Goal: Transaction & Acquisition: Purchase product/service

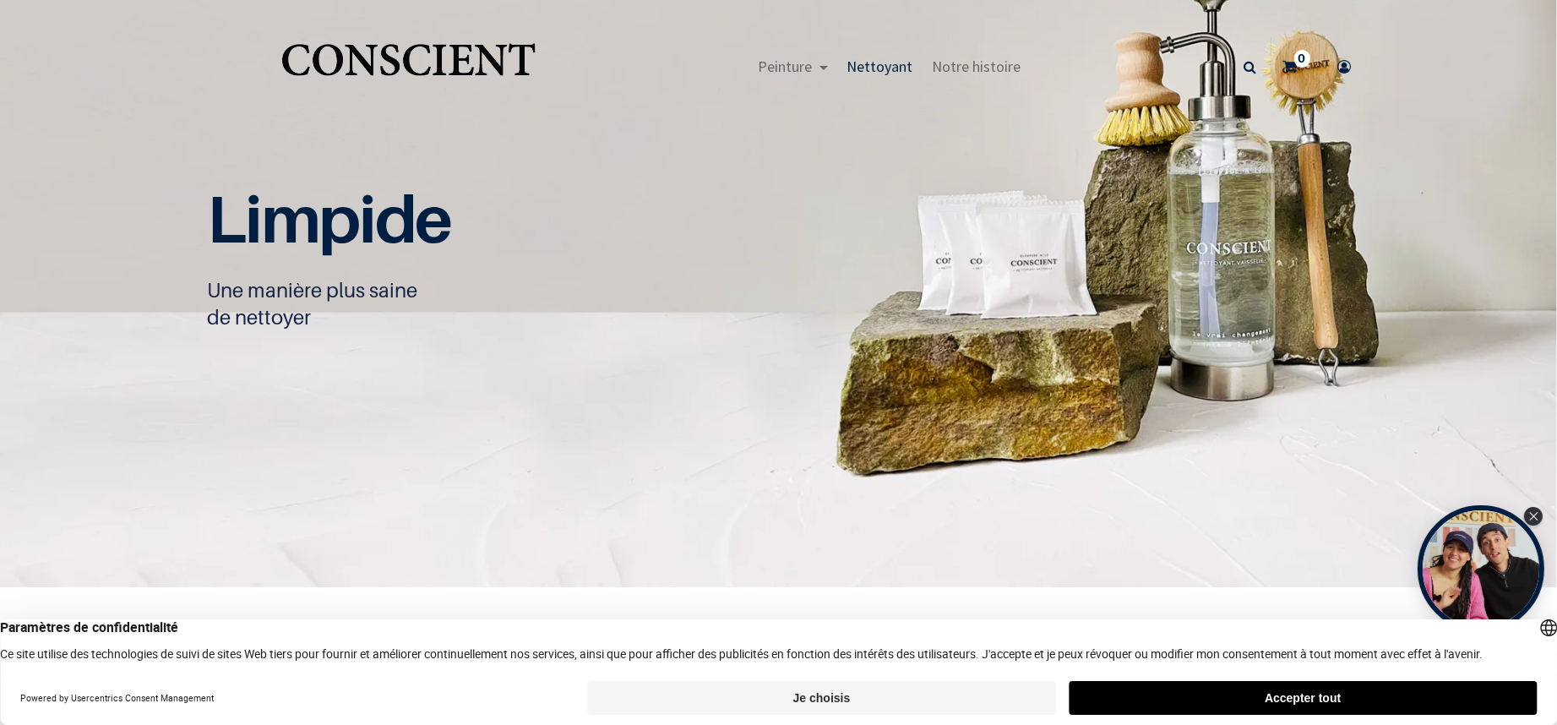
click at [1291, 695] on button "Accepter tout" at bounding box center [1303, 698] width 468 height 34
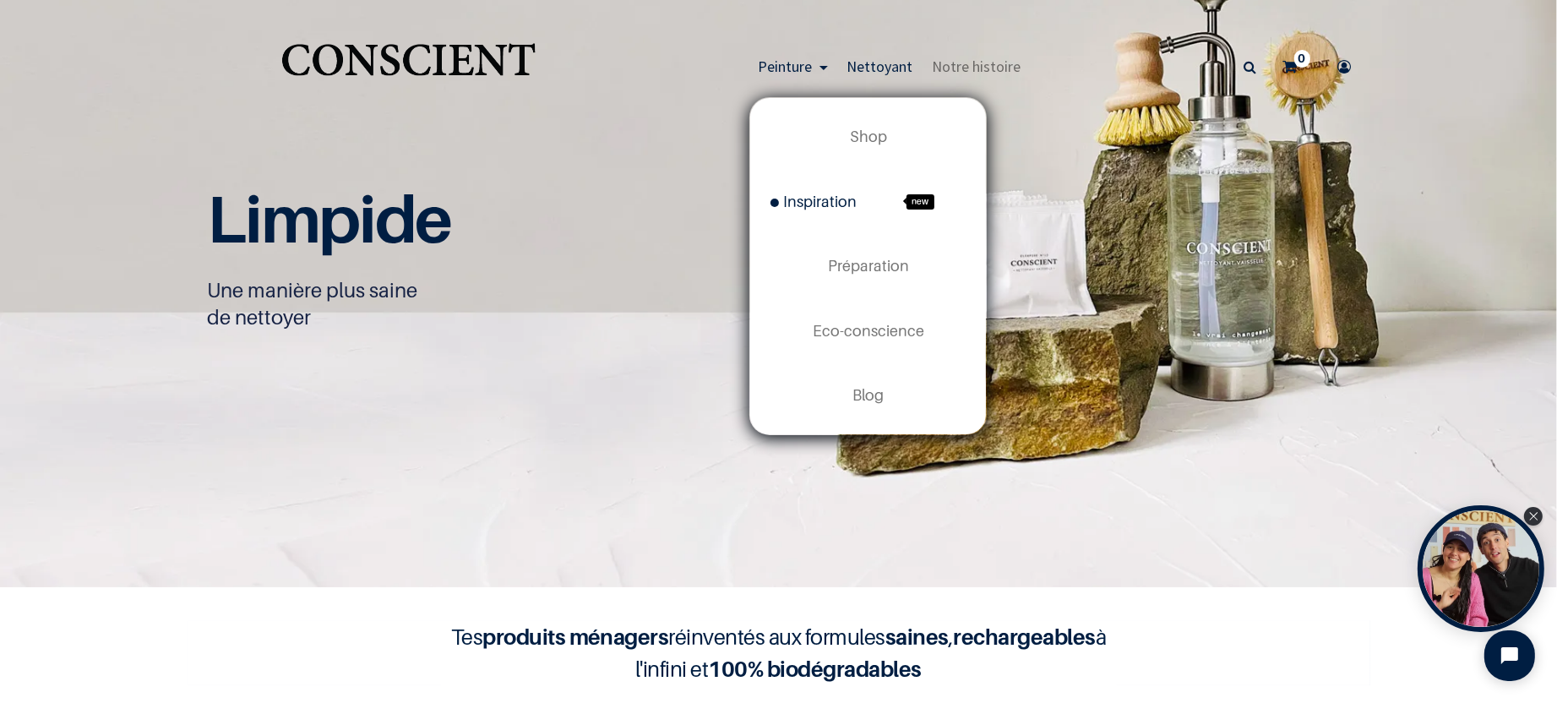
click at [814, 203] on span "Inspiration" at bounding box center [814, 202] width 86 height 18
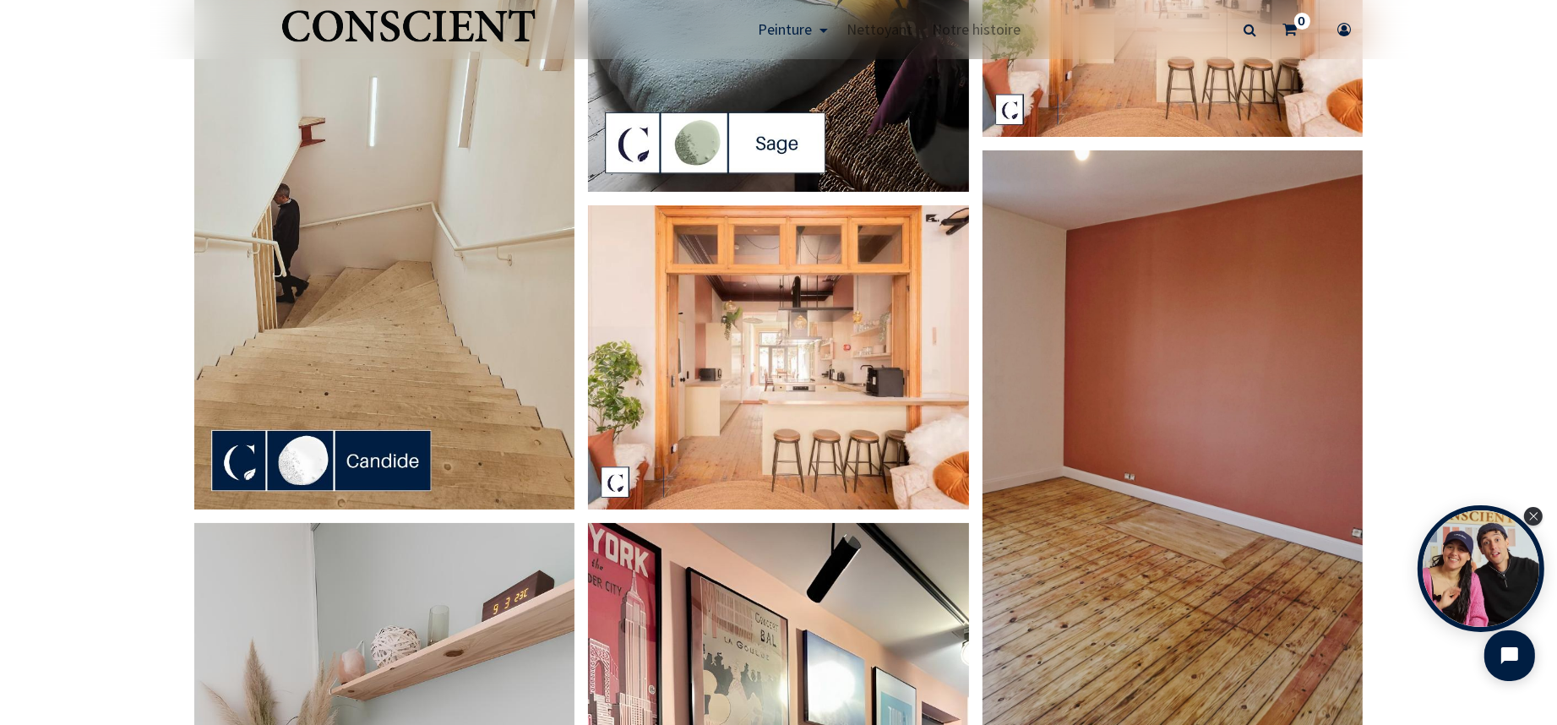
scroll to position [2205, 0]
click at [380, 461] on img at bounding box center [384, 170] width 381 height 677
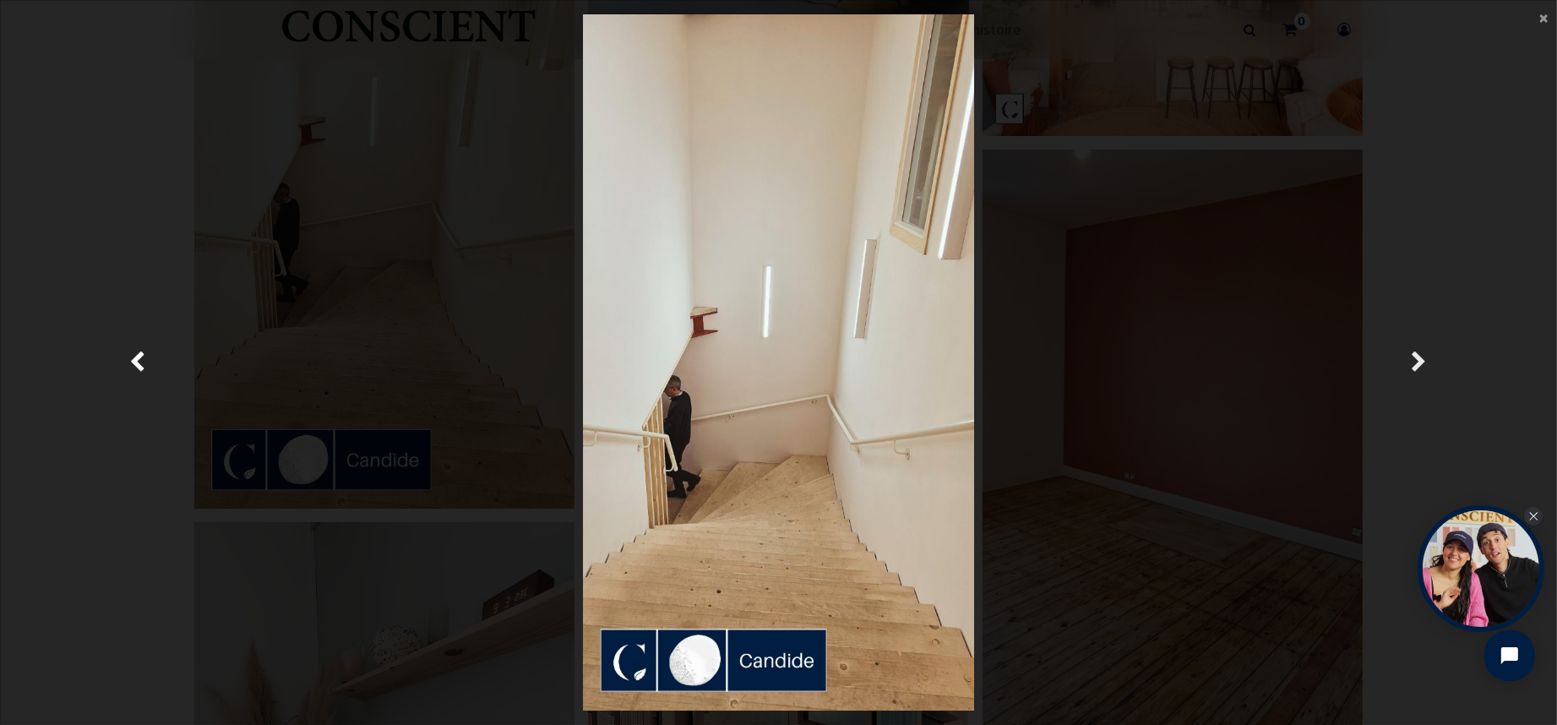
click at [1419, 363] on span "Suivante" at bounding box center [1420, 362] width 16 height 33
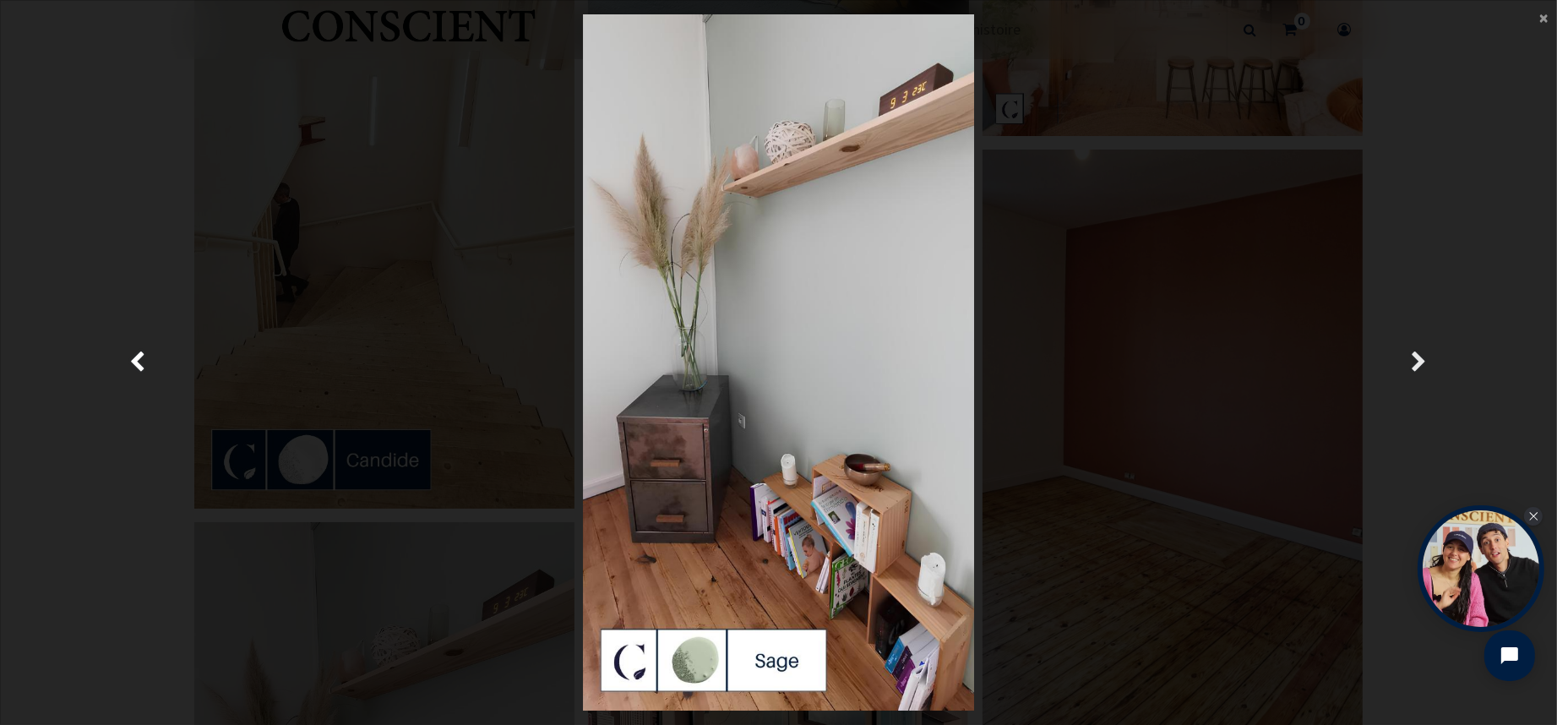
click at [1419, 363] on span "Suivante" at bounding box center [1420, 362] width 16 height 33
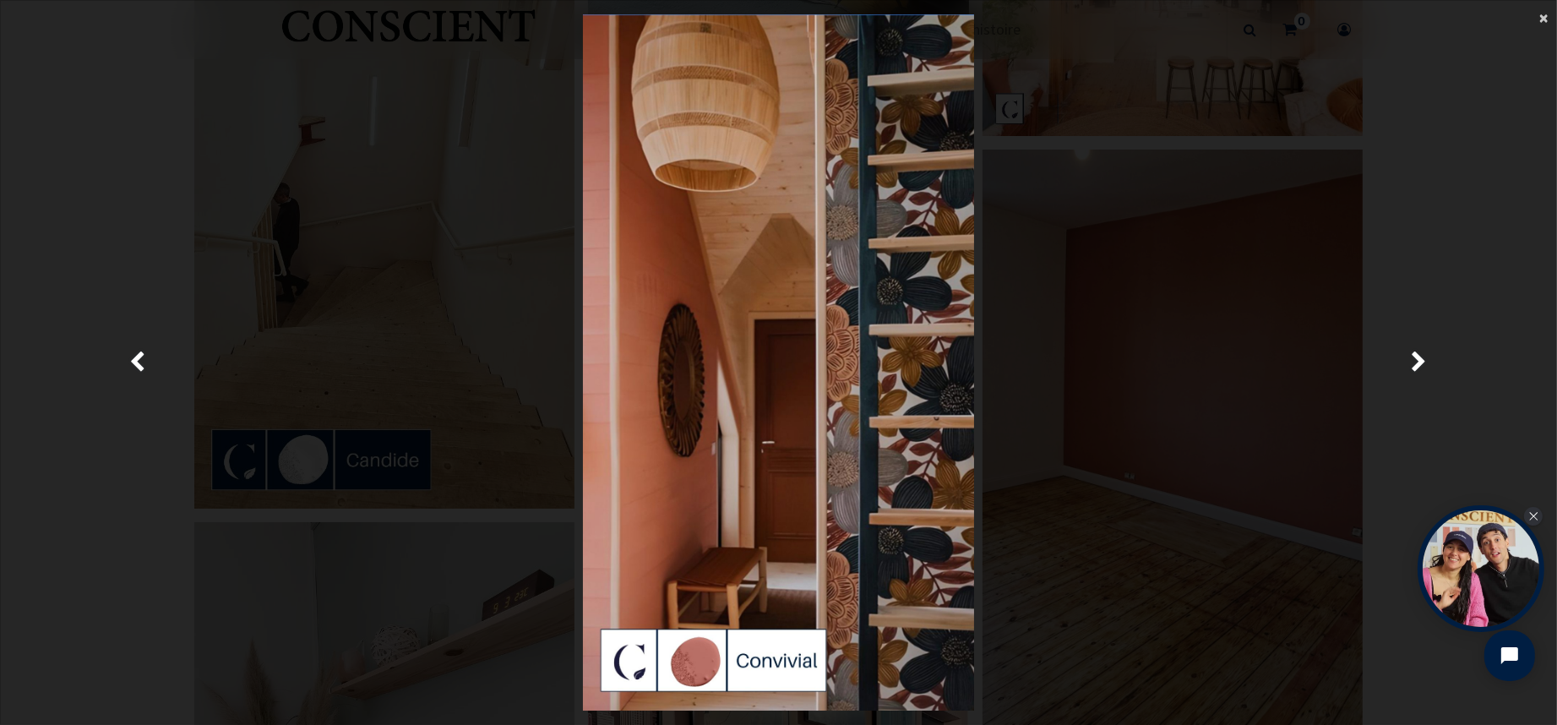
click at [1544, 21] on span "×" at bounding box center [1543, 17] width 8 height 23
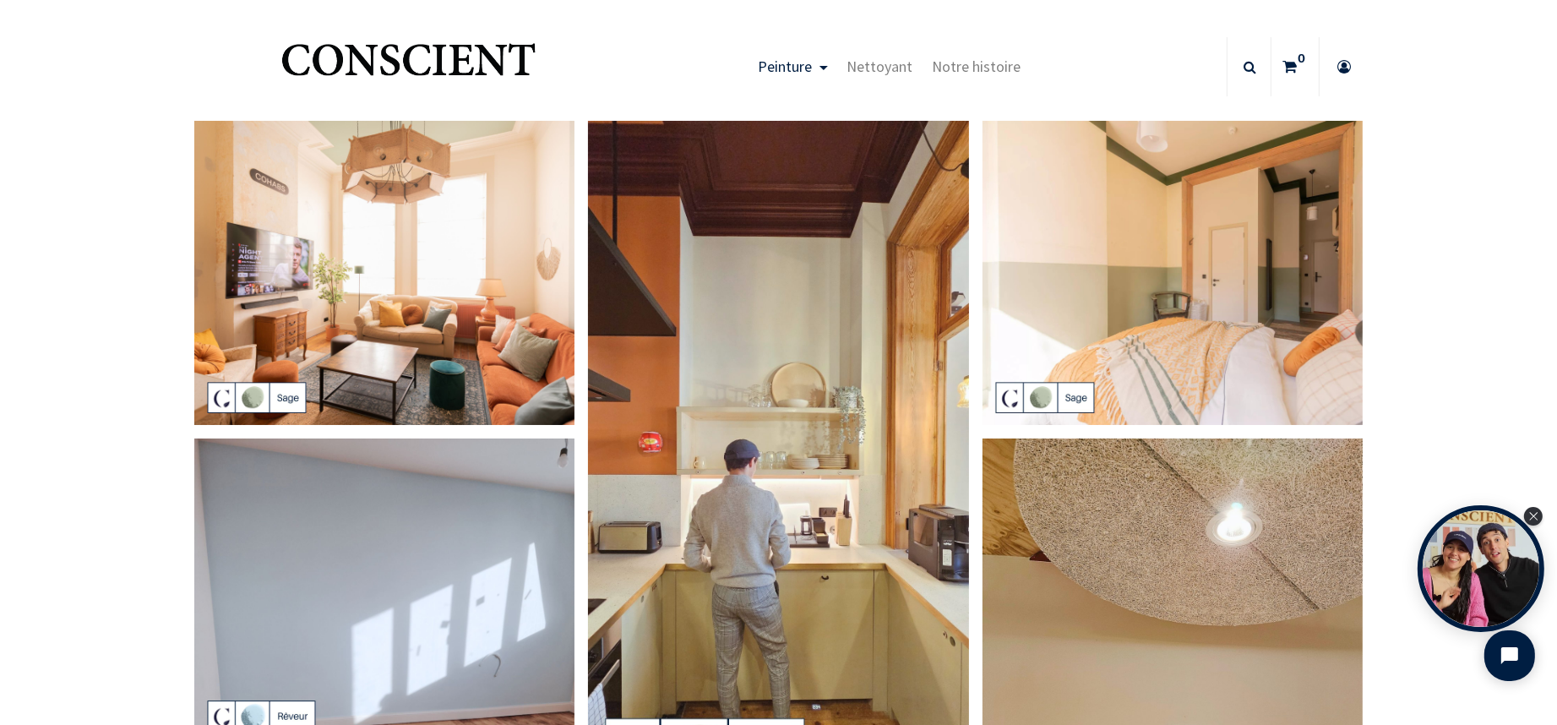
scroll to position [2, 0]
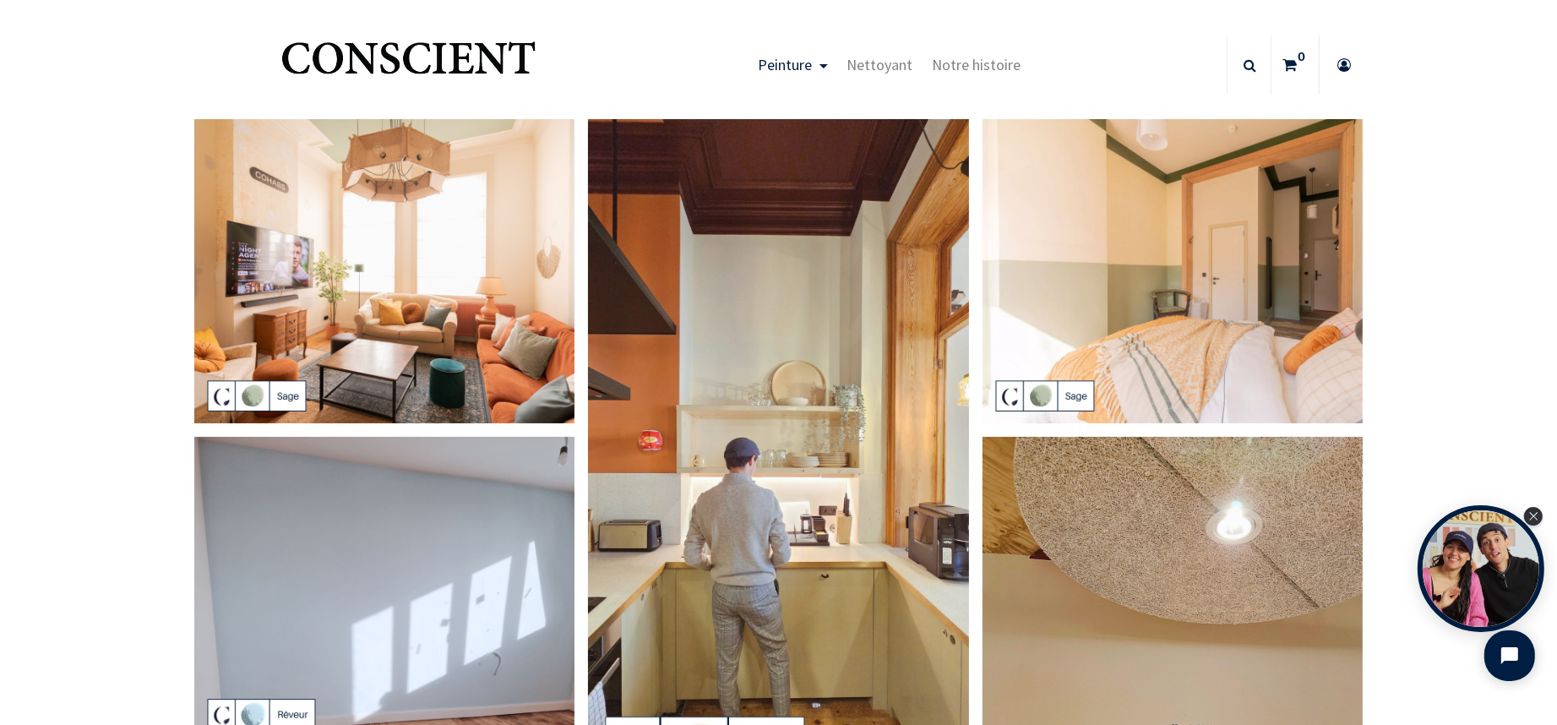
click at [253, 393] on img at bounding box center [384, 271] width 381 height 305
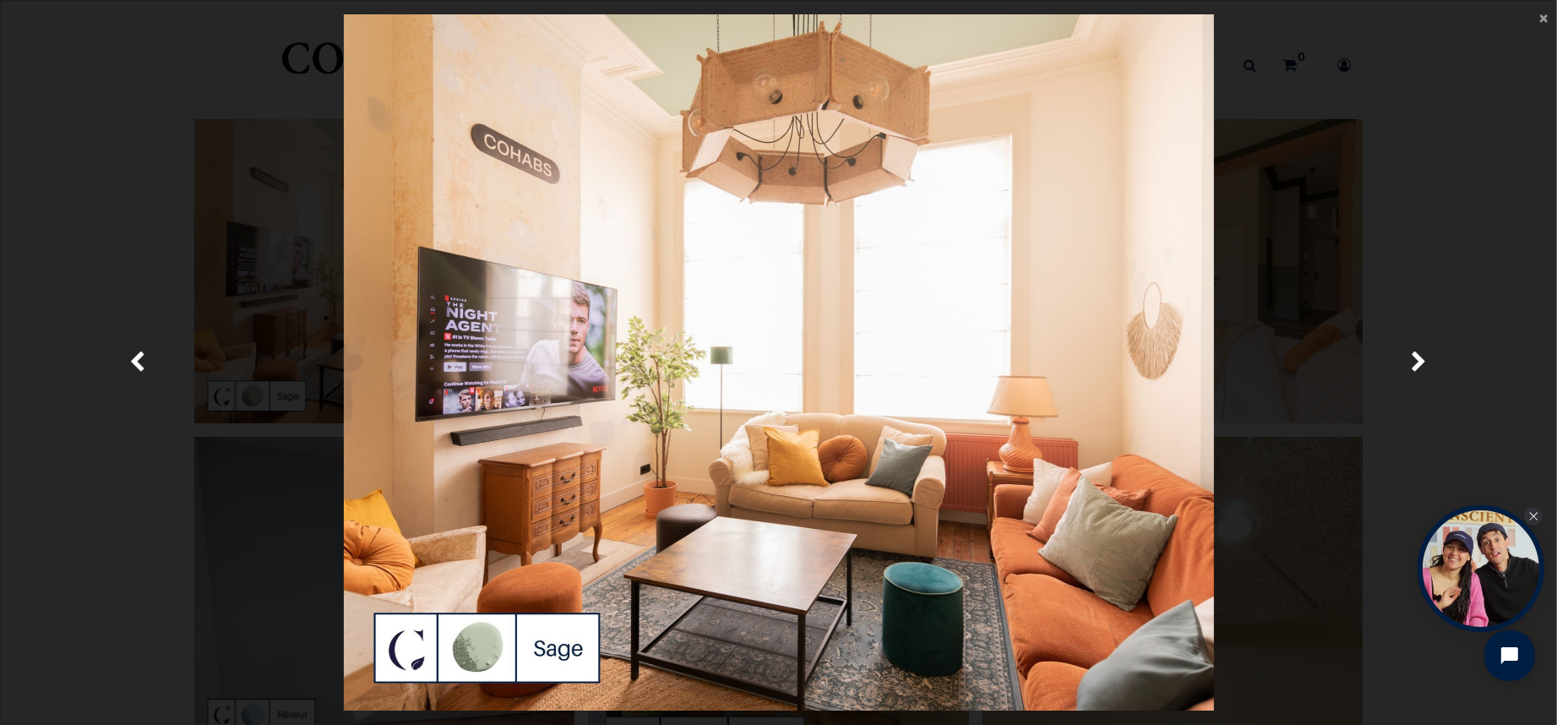
click at [890, 535] on img at bounding box center [779, 362] width 870 height 696
click at [1544, 19] on span "×" at bounding box center [1543, 17] width 8 height 23
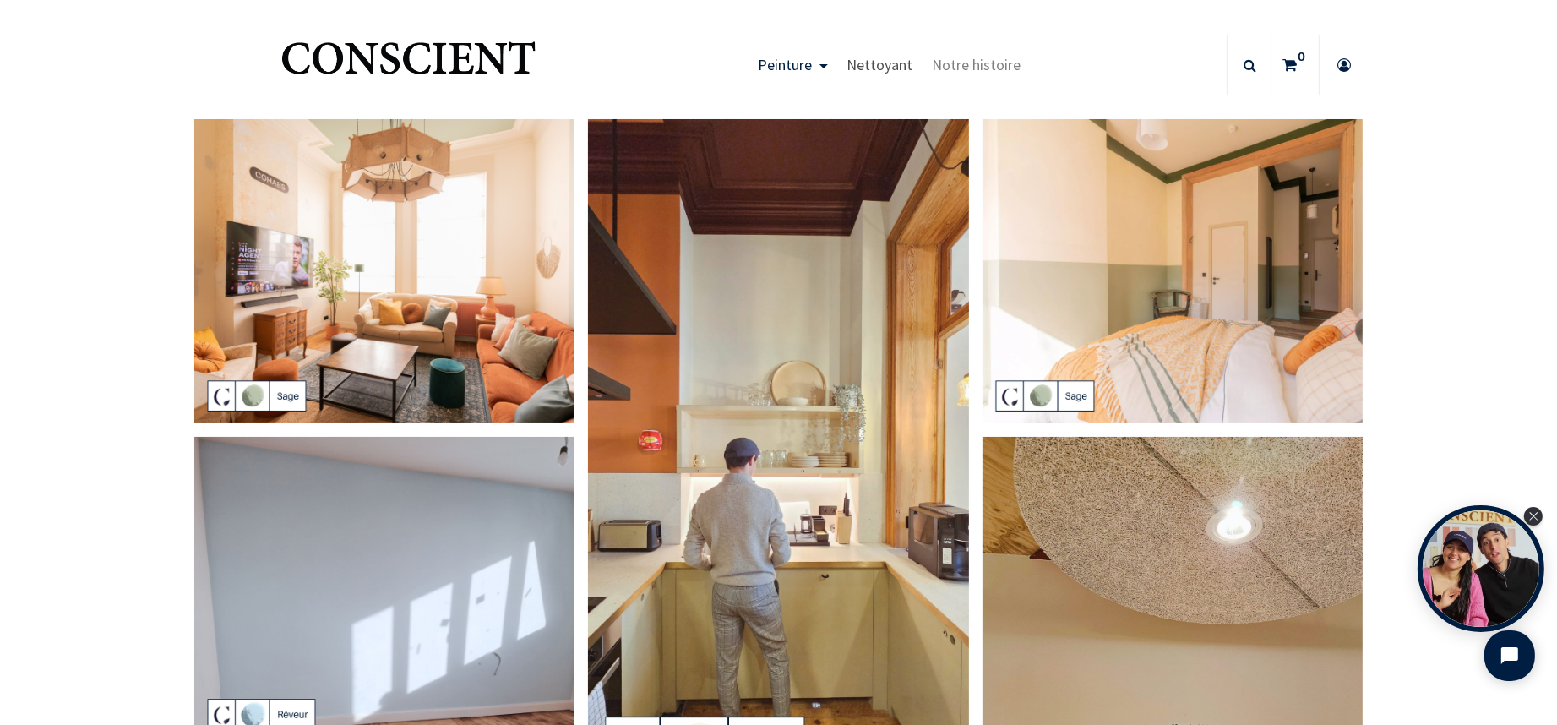
scroll to position [0, 0]
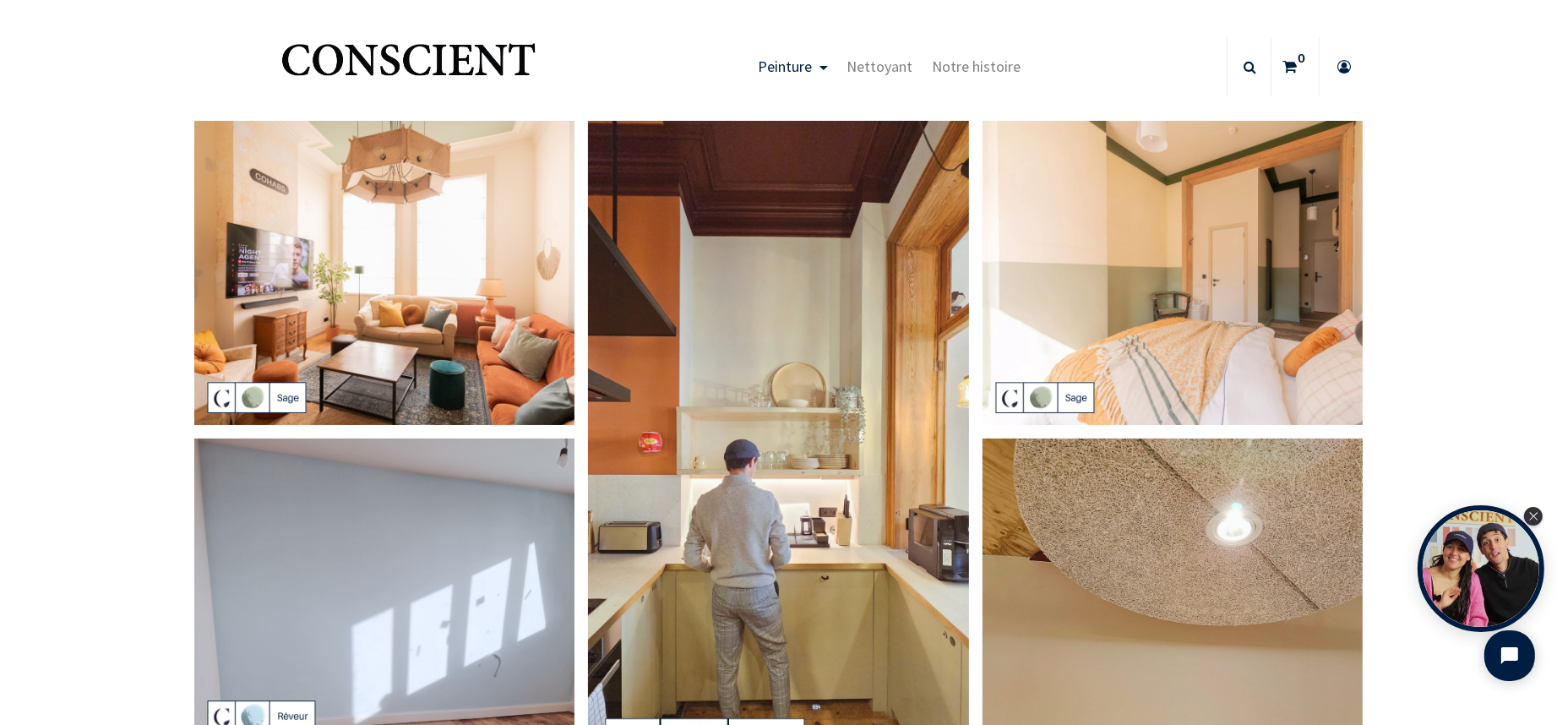
click at [466, 58] on img "Logo of Conscient" at bounding box center [408, 67] width 261 height 67
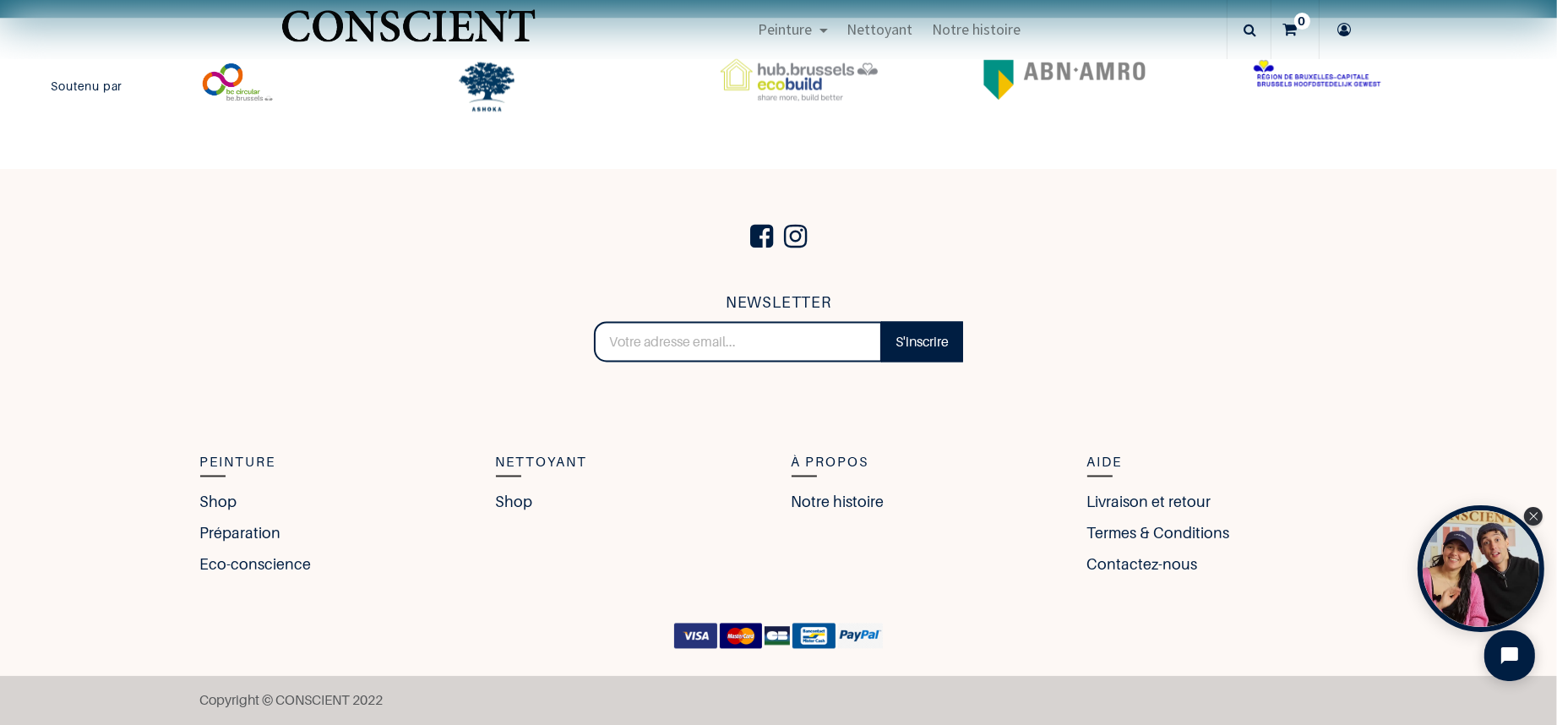
scroll to position [3755, 0]
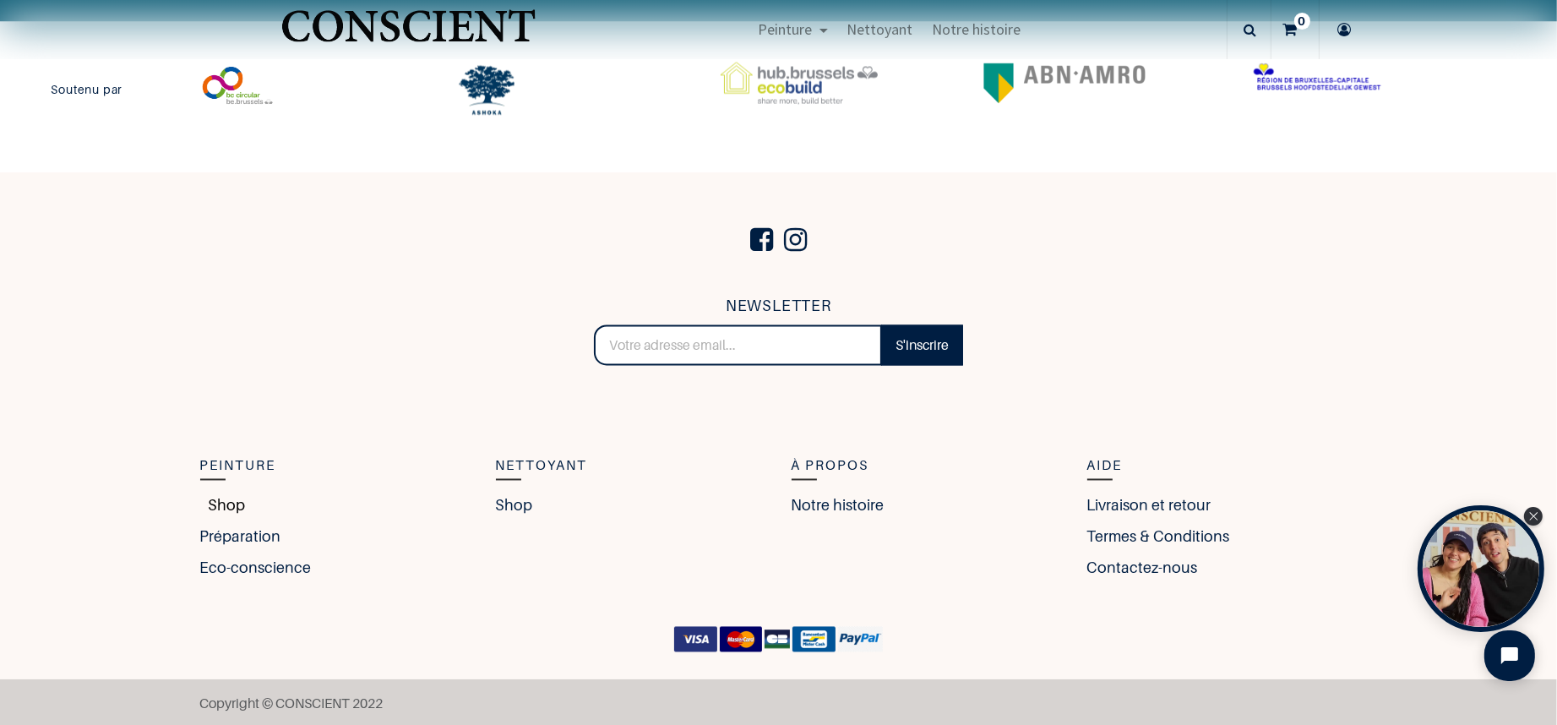
click at [231, 506] on link "Shop" at bounding box center [223, 505] width 46 height 23
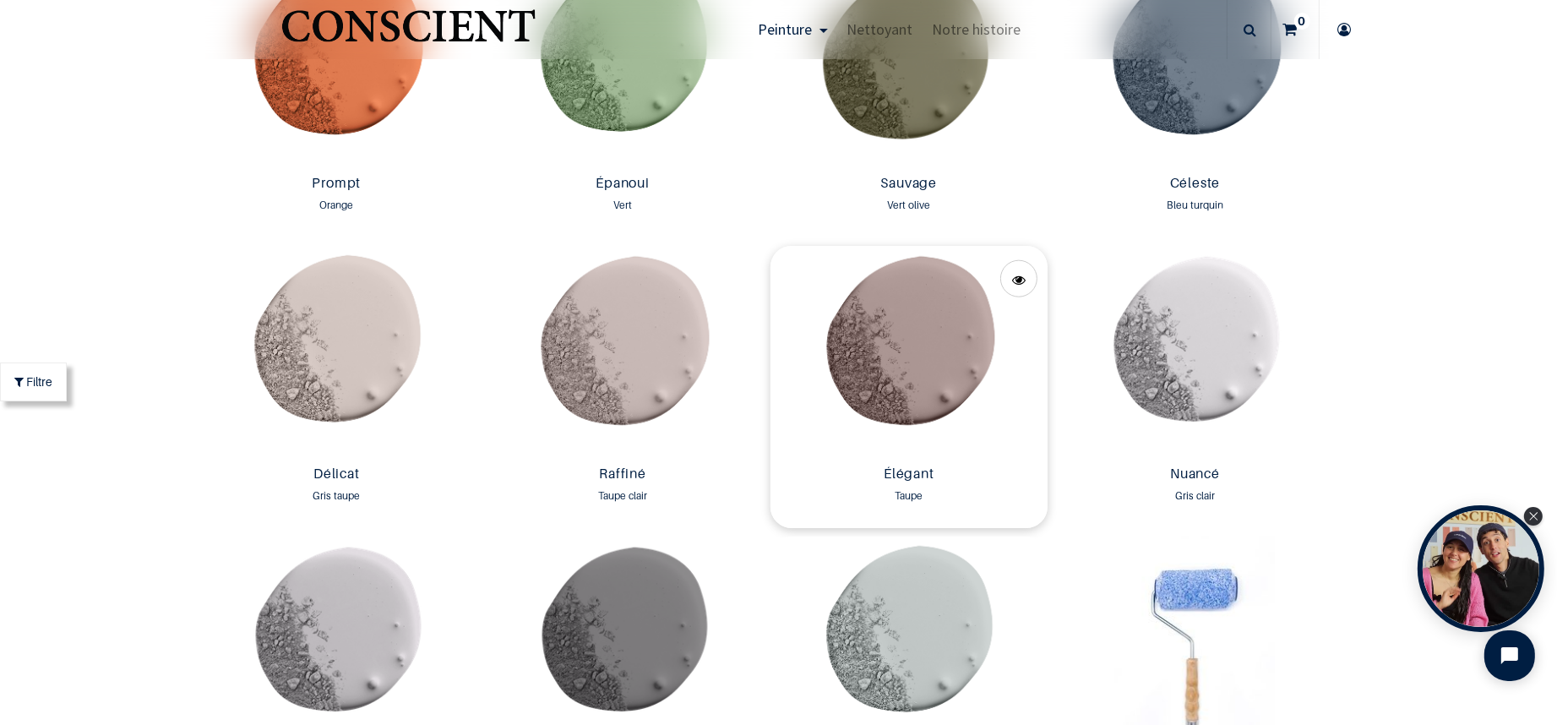
scroll to position [2467, 0]
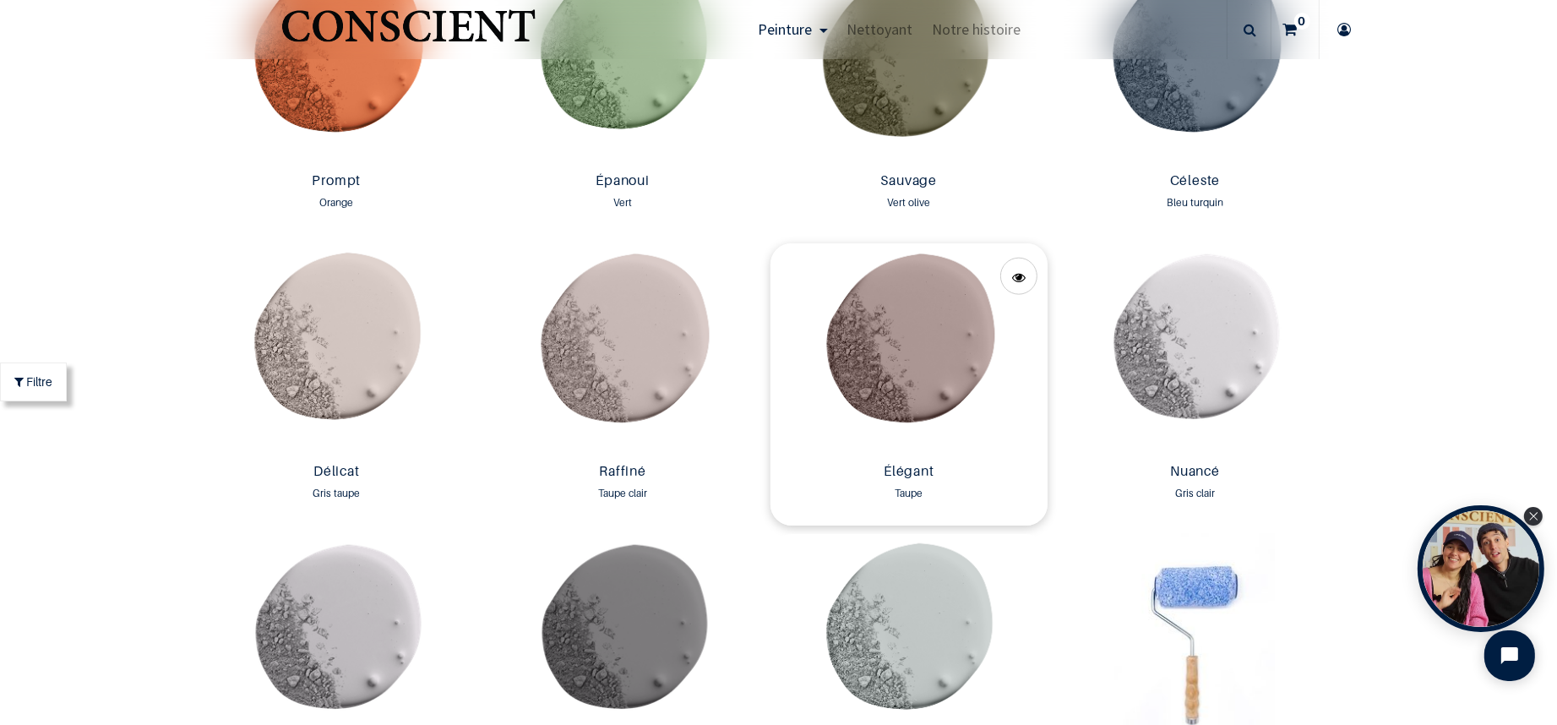
click at [961, 351] on img at bounding box center [910, 349] width 278 height 212
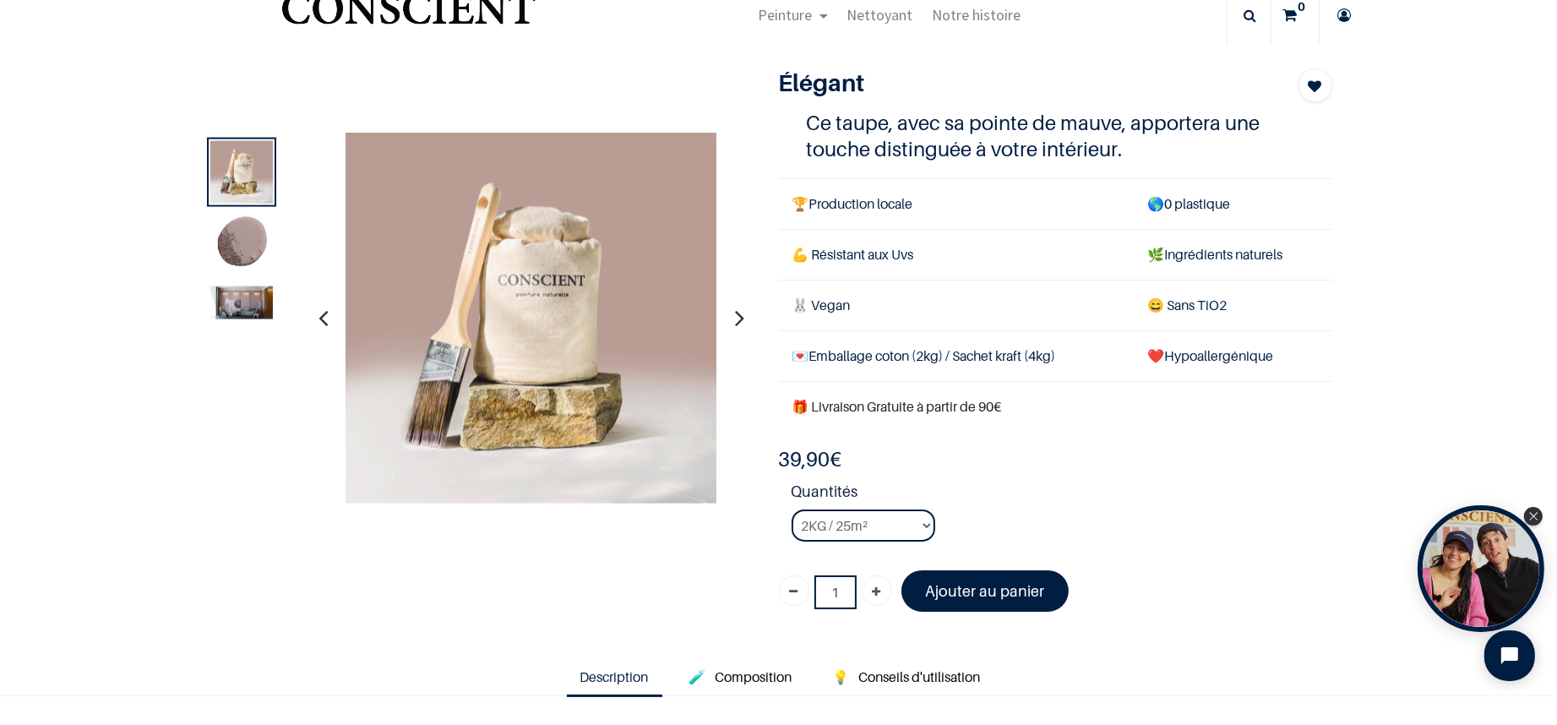
scroll to position [53, 0]
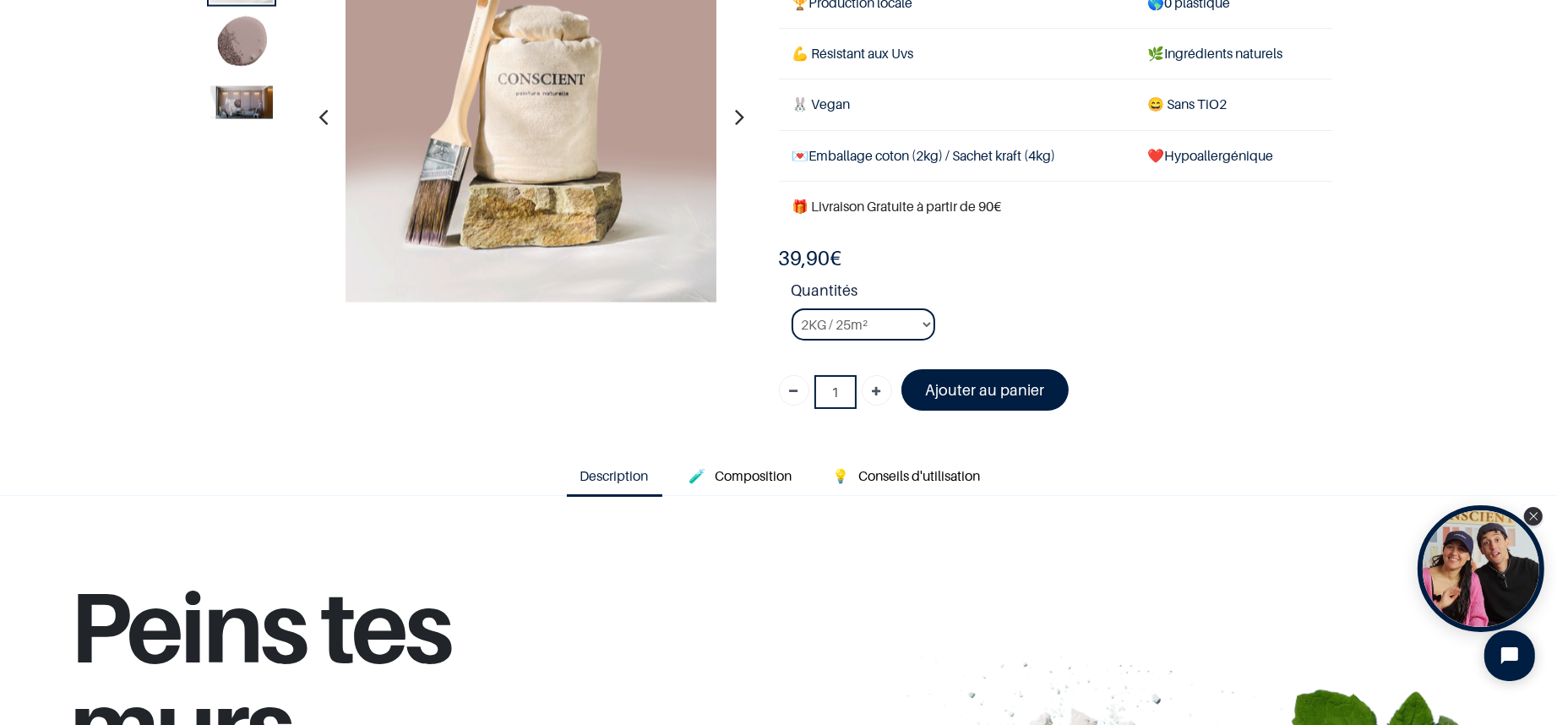
scroll to position [159, 0]
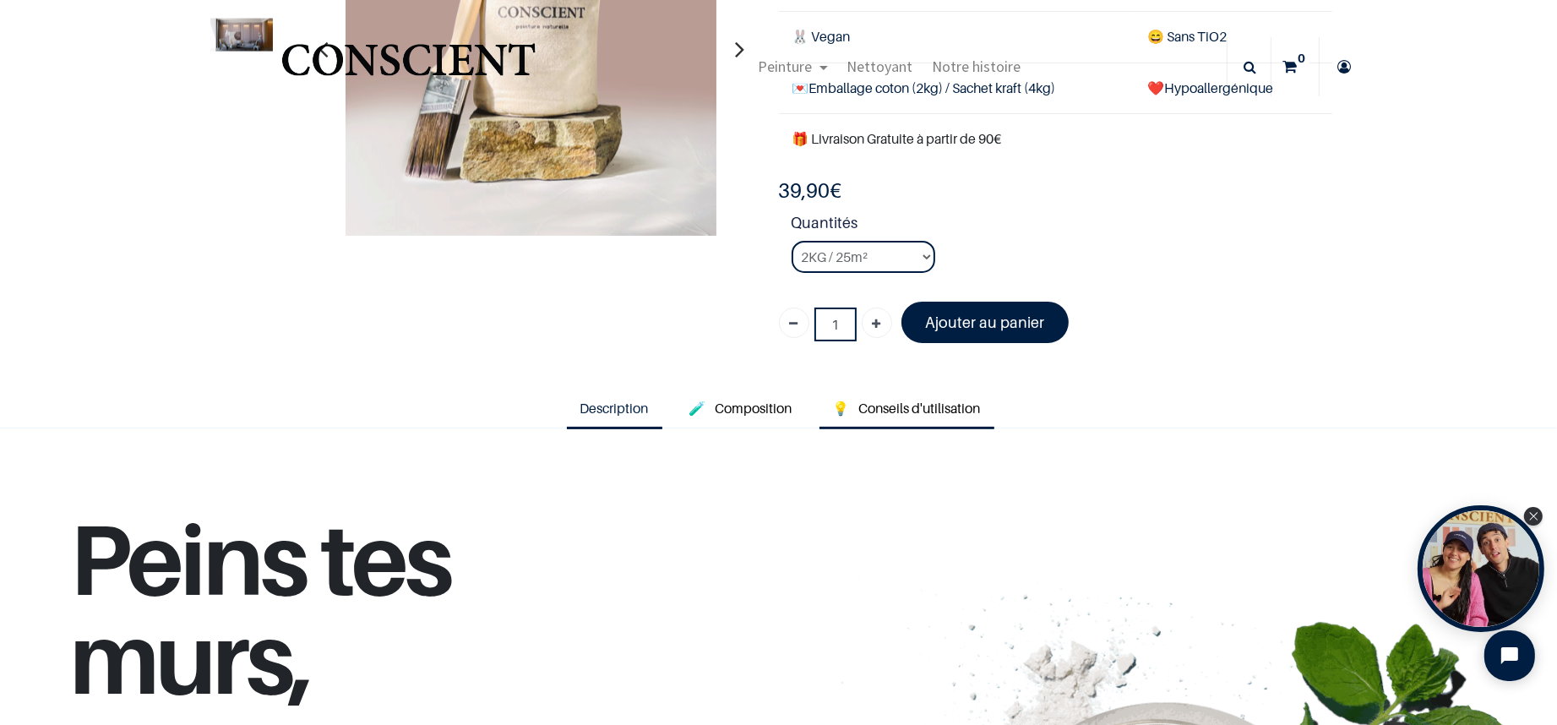
click at [945, 403] on span "Conseils d'utilisation" at bounding box center [920, 408] width 122 height 17
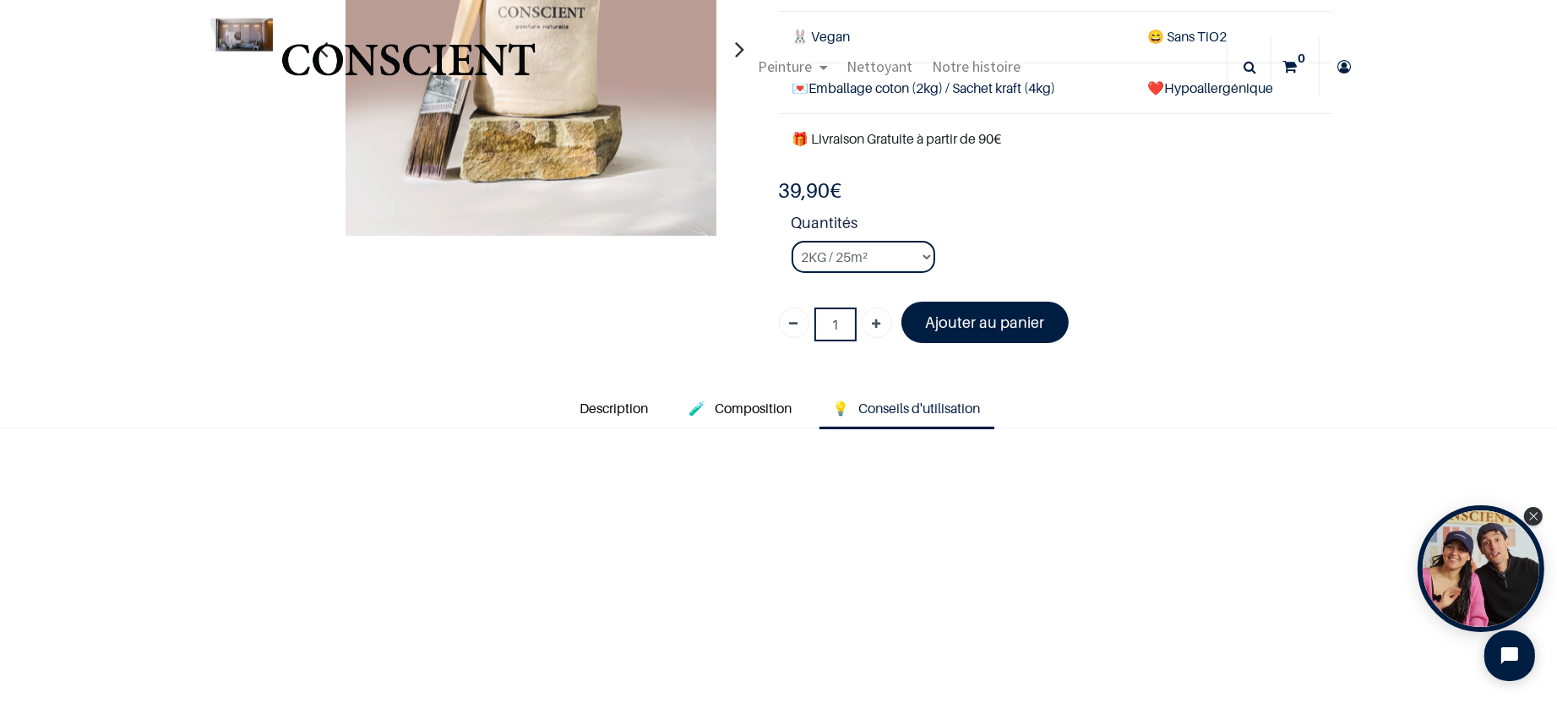
scroll to position [221, 0]
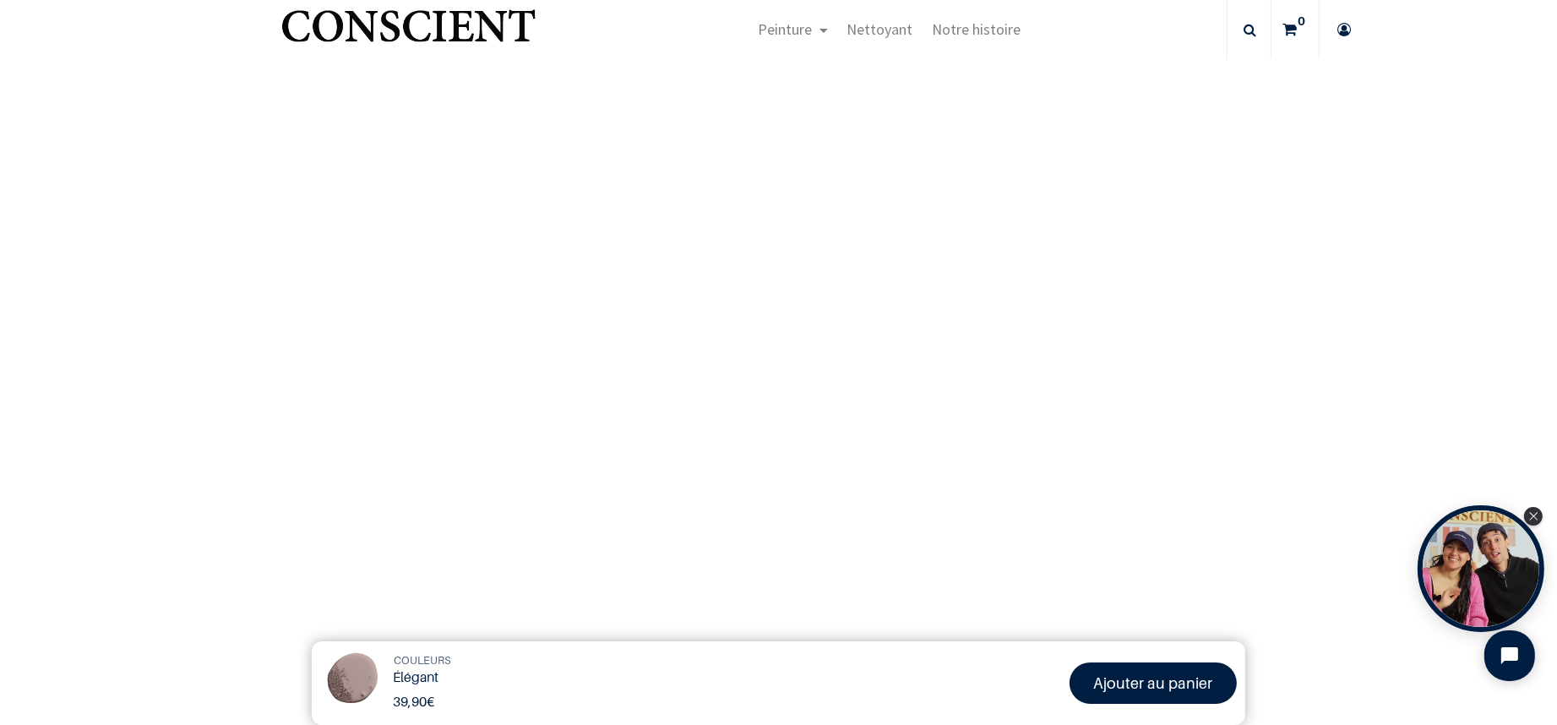
scroll to position [1477, 0]
